Goal: Navigation & Orientation: Find specific page/section

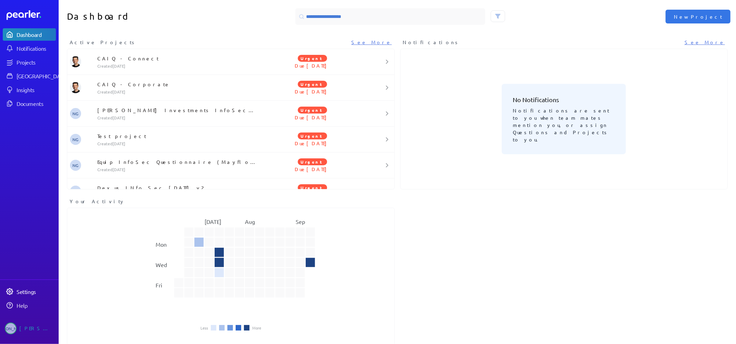
click at [24, 289] on div "Settings" at bounding box center [36, 291] width 39 height 7
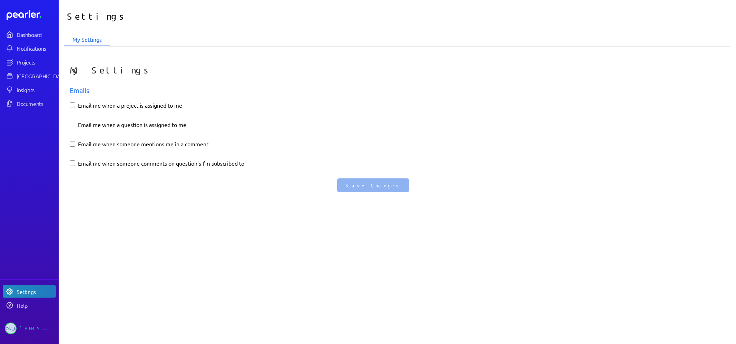
click at [23, 326] on div "[PERSON_NAME]" at bounding box center [36, 328] width 34 height 12
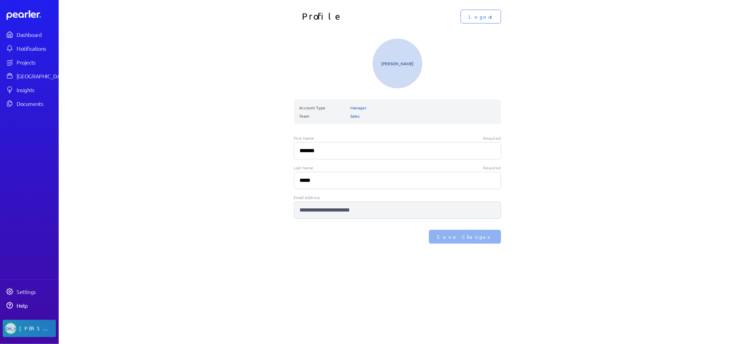
click at [30, 307] on div "Help" at bounding box center [36, 305] width 39 height 7
